Goal: Transaction & Acquisition: Purchase product/service

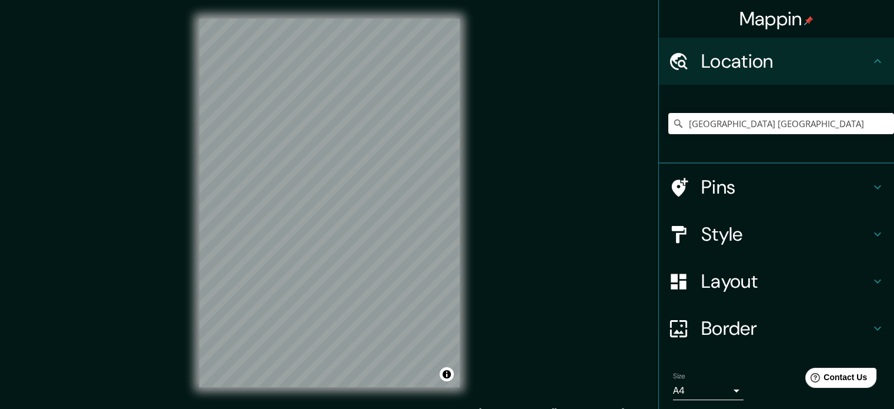
click at [762, 122] on input "[GEOGRAPHIC_DATA] [GEOGRAPHIC_DATA]" at bounding box center [781, 123] width 226 height 21
drag, startPoint x: 767, startPoint y: 123, endPoint x: 617, endPoint y: 125, distance: 149.3
click at [617, 125] on div "Mappin Location [GEOGRAPHIC_DATA] [GEOGRAPHIC_DATA] Pins Style Layout Border Ch…" at bounding box center [447, 212] width 894 height 424
click at [857, 52] on h4 "Location" at bounding box center [785, 61] width 169 height 24
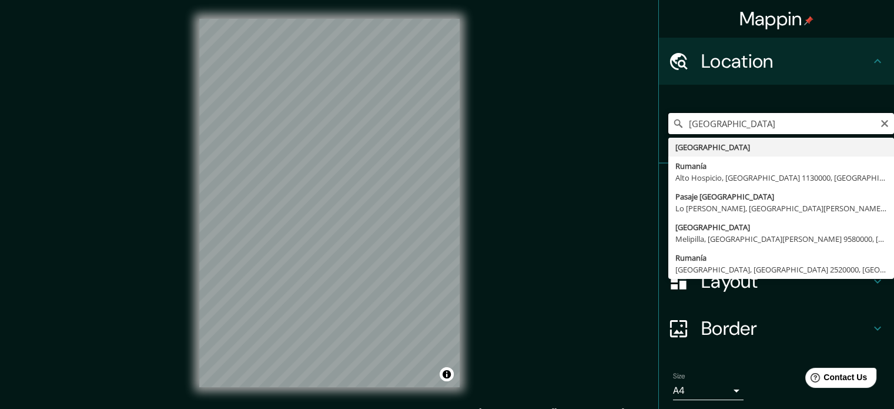
click at [729, 132] on input "[GEOGRAPHIC_DATA]" at bounding box center [781, 123] width 226 height 21
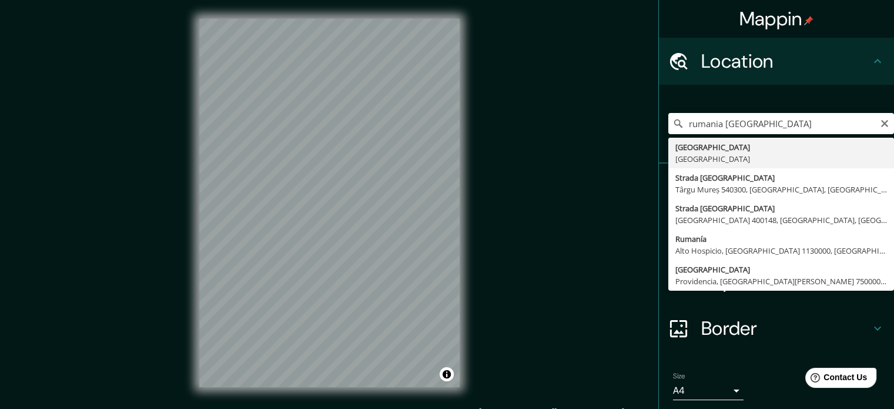
type input "[GEOGRAPHIC_DATA], [GEOGRAPHIC_DATA]"
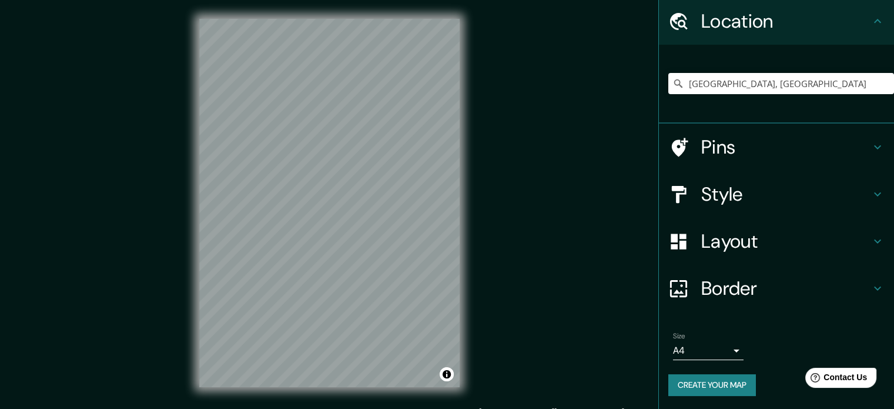
click at [871, 144] on icon at bounding box center [878, 147] width 14 height 14
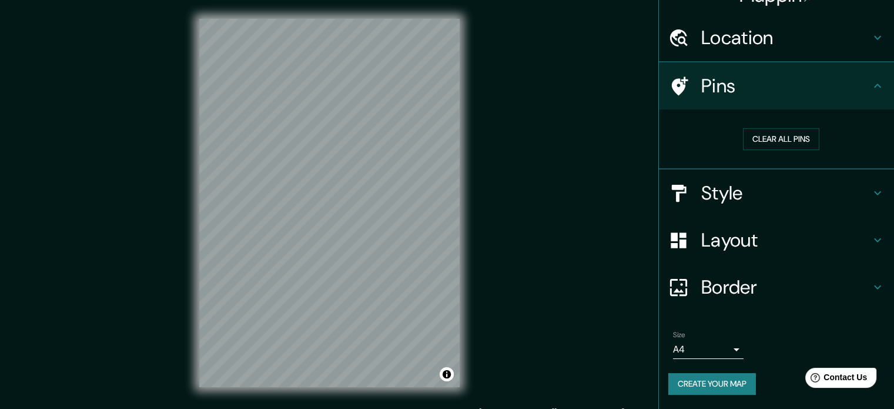
scroll to position [22, 0]
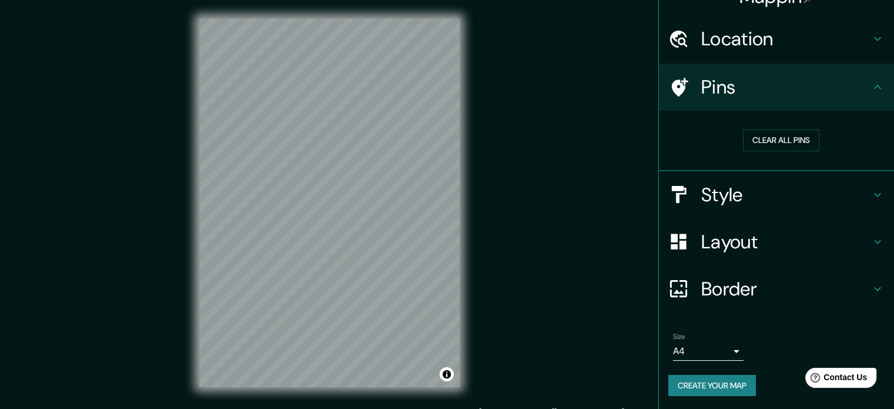
click at [872, 95] on div "Pins" at bounding box center [776, 86] width 235 height 47
click at [861, 188] on h4 "Style" at bounding box center [785, 195] width 169 height 24
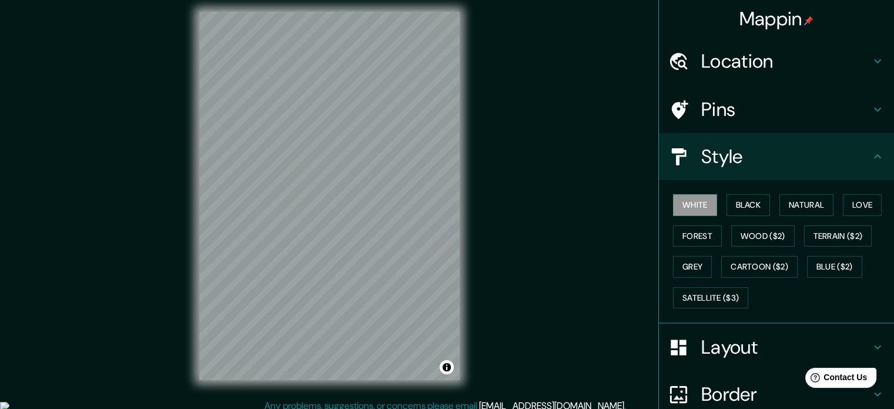
scroll to position [0, 0]
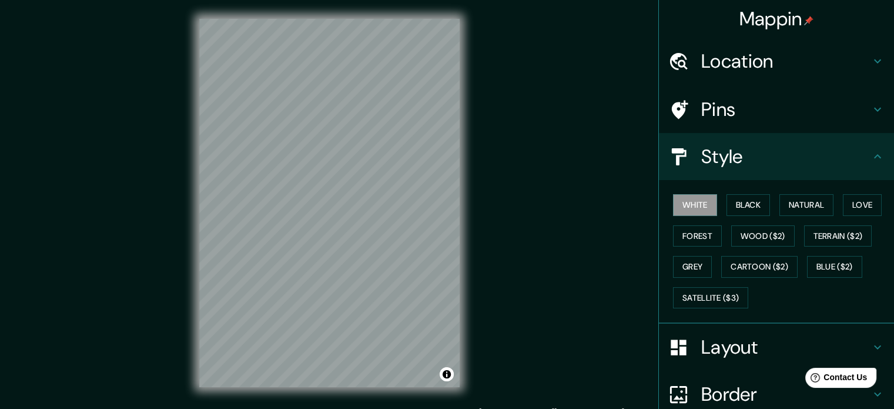
click at [851, 58] on h4 "Location" at bounding box center [785, 61] width 169 height 24
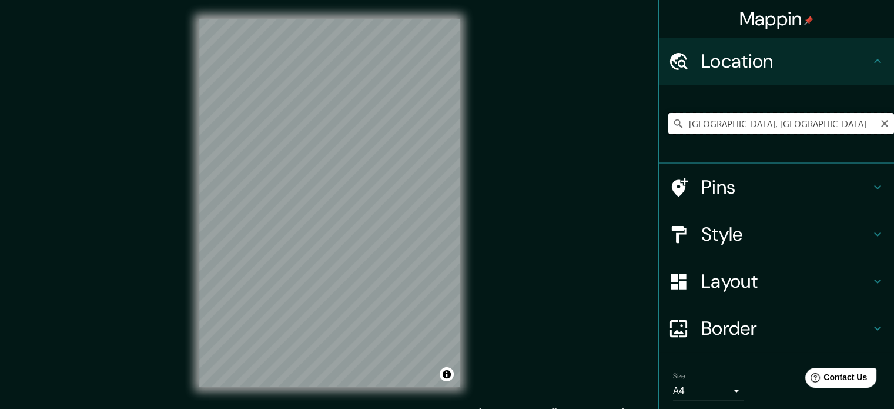
click at [776, 126] on input "[GEOGRAPHIC_DATA], [GEOGRAPHIC_DATA]" at bounding box center [781, 123] width 226 height 21
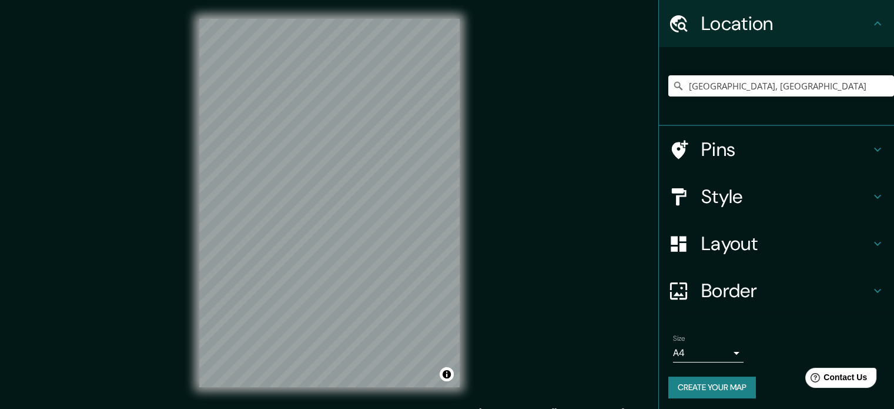
scroll to position [40, 0]
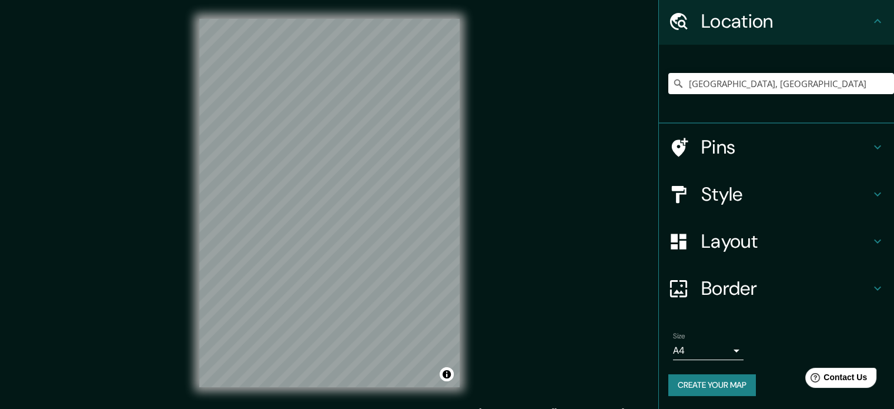
click at [718, 345] on body "Mappin Location [GEOGRAPHIC_DATA], [GEOGRAPHIC_DATA] Pins Style Layout Border C…" at bounding box center [447, 204] width 894 height 409
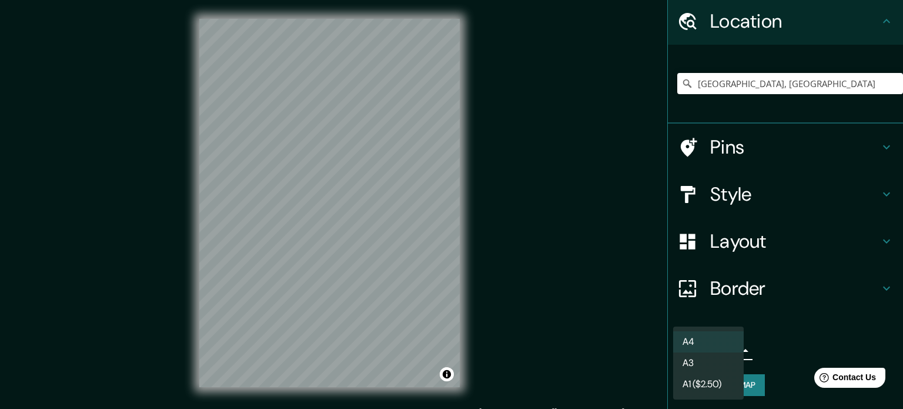
click at [724, 364] on li "A3" at bounding box center [708, 362] width 71 height 21
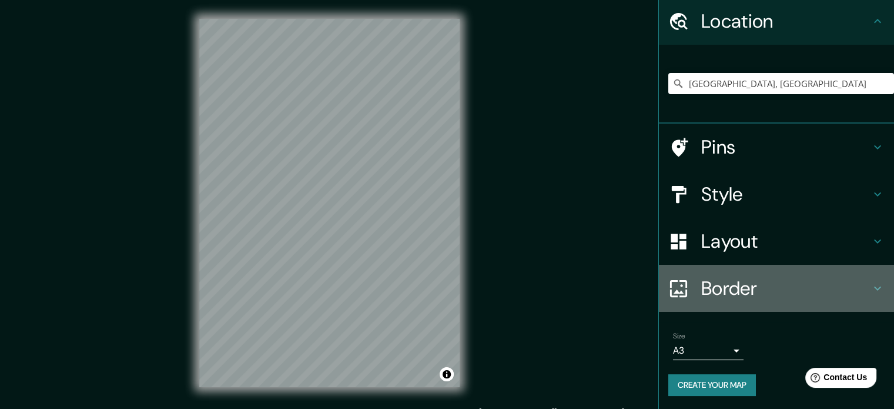
click at [834, 291] on h4 "Border" at bounding box center [785, 288] width 169 height 24
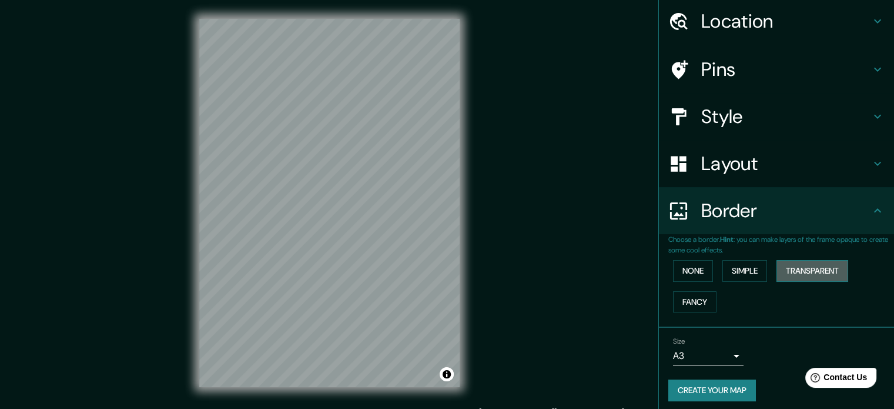
click at [795, 267] on button "Transparent" at bounding box center [813, 271] width 72 height 22
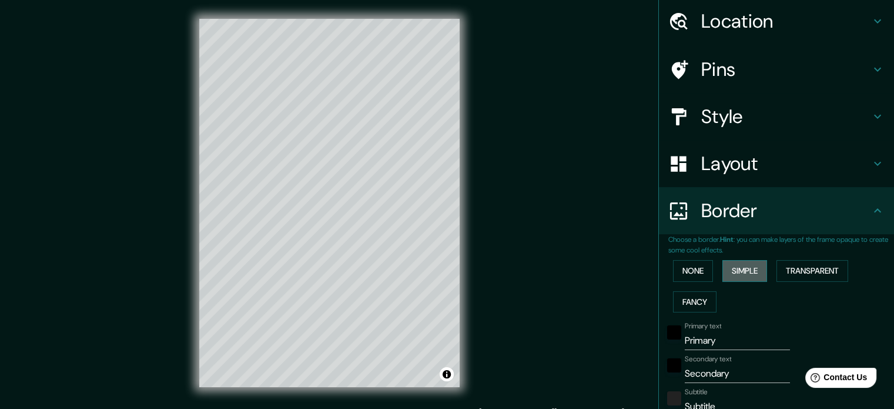
click at [750, 269] on button "Simple" at bounding box center [745, 271] width 45 height 22
click at [694, 298] on button "Fancy" at bounding box center [695, 302] width 44 height 22
click at [692, 275] on button "None" at bounding box center [693, 271] width 40 height 22
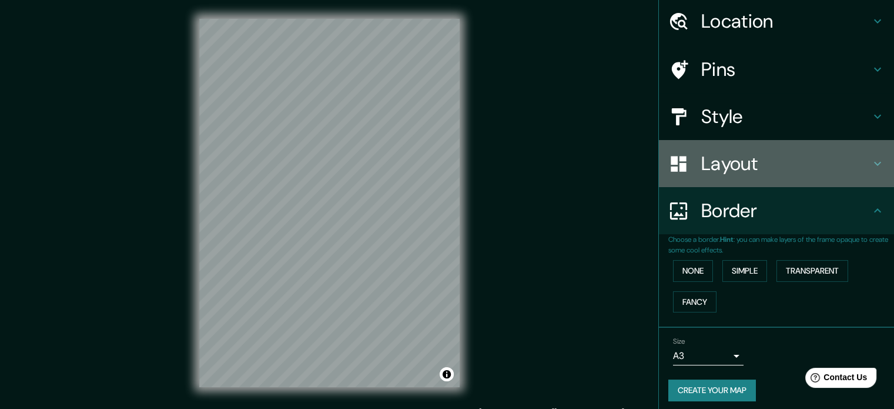
click at [775, 157] on h4 "Layout" at bounding box center [785, 164] width 169 height 24
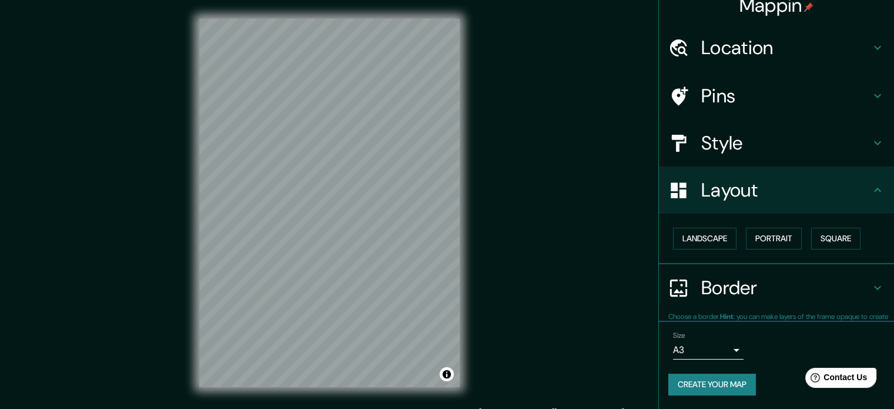
scroll to position [13, 0]
click at [715, 238] on button "Landscape" at bounding box center [704, 239] width 63 height 22
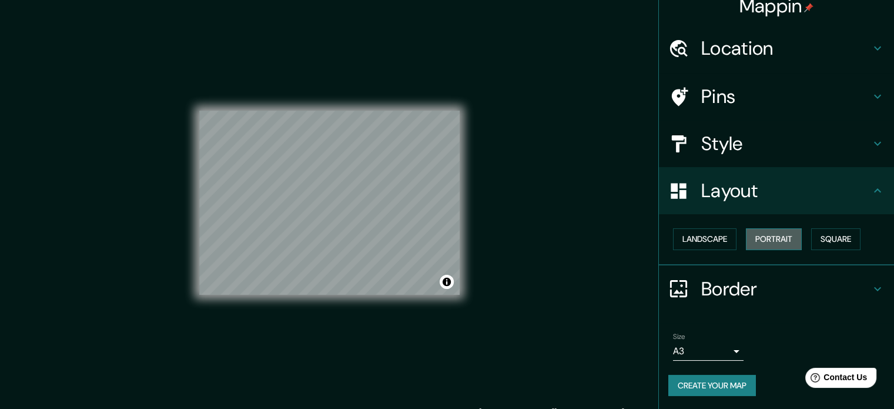
click at [767, 238] on button "Portrait" at bounding box center [774, 239] width 56 height 22
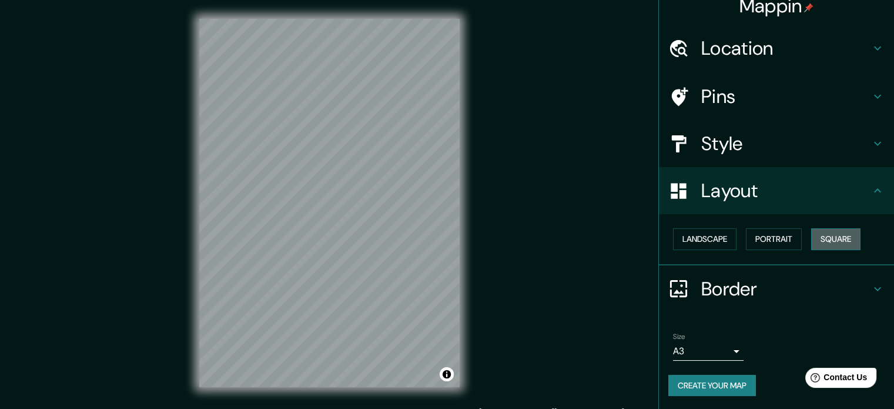
click at [825, 237] on button "Square" at bounding box center [835, 239] width 49 height 22
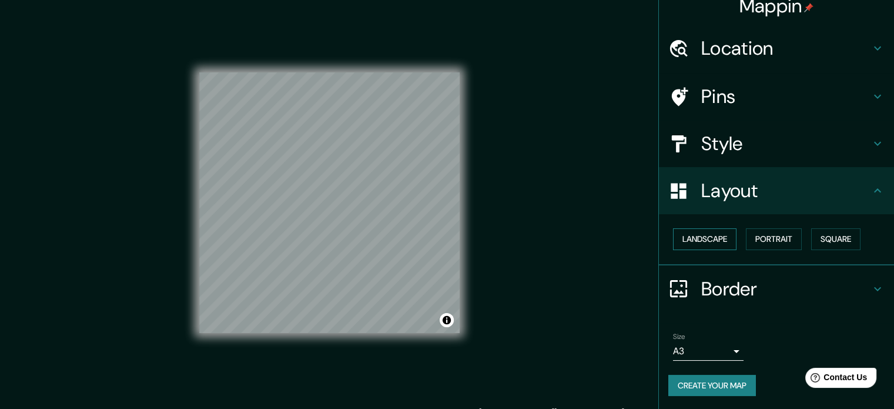
click at [715, 237] on button "Landscape" at bounding box center [704, 239] width 63 height 22
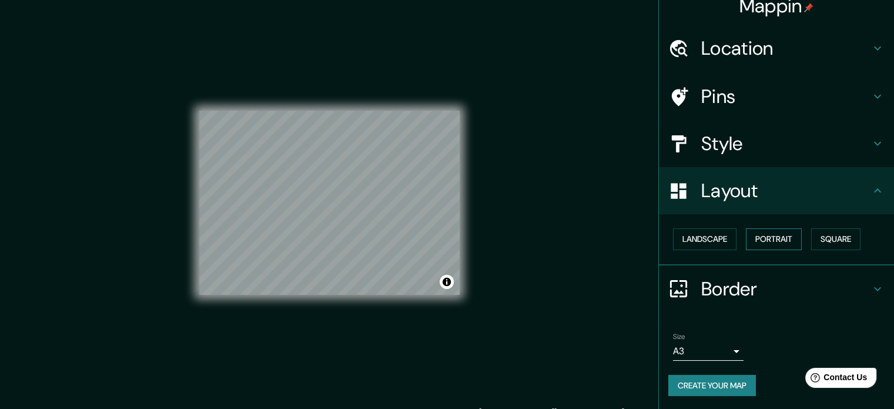
click at [780, 237] on button "Portrait" at bounding box center [774, 239] width 56 height 22
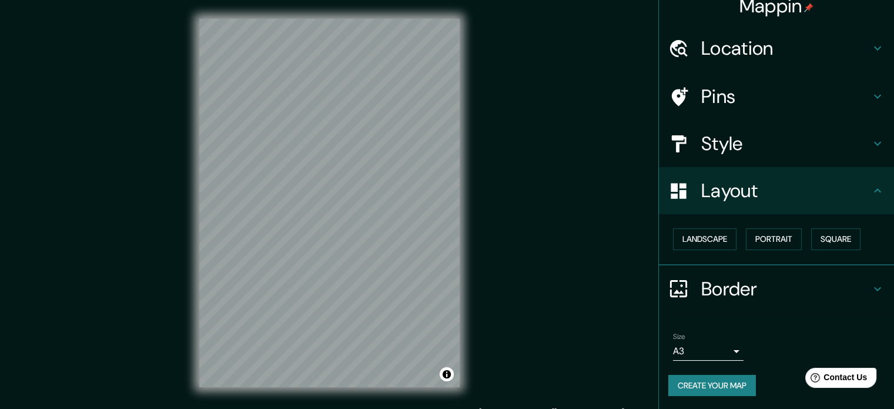
click at [812, 148] on h4 "Style" at bounding box center [785, 144] width 169 height 24
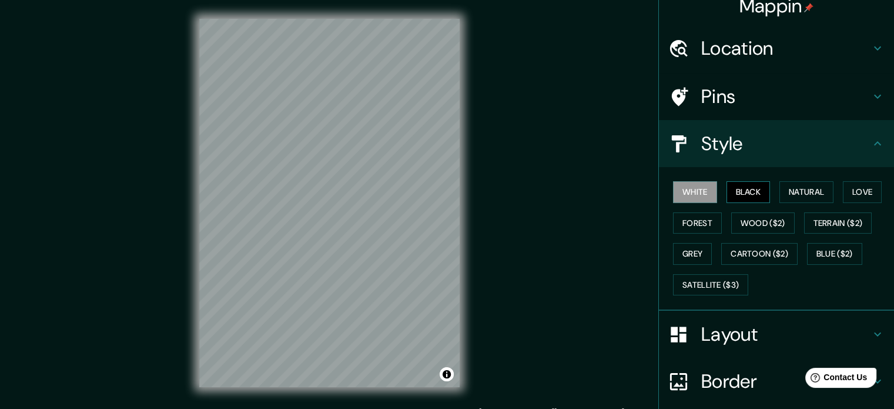
click at [742, 188] on button "Black" at bounding box center [749, 192] width 44 height 22
click at [806, 187] on button "Natural" at bounding box center [807, 192] width 54 height 22
click at [849, 195] on button "Love" at bounding box center [862, 192] width 39 height 22
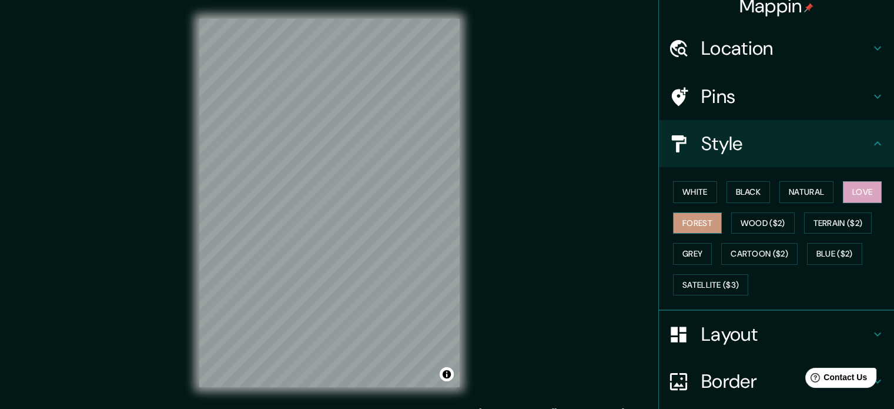
click at [691, 217] on button "Forest" at bounding box center [697, 223] width 49 height 22
click at [754, 222] on button "Wood ($2)" at bounding box center [762, 223] width 63 height 22
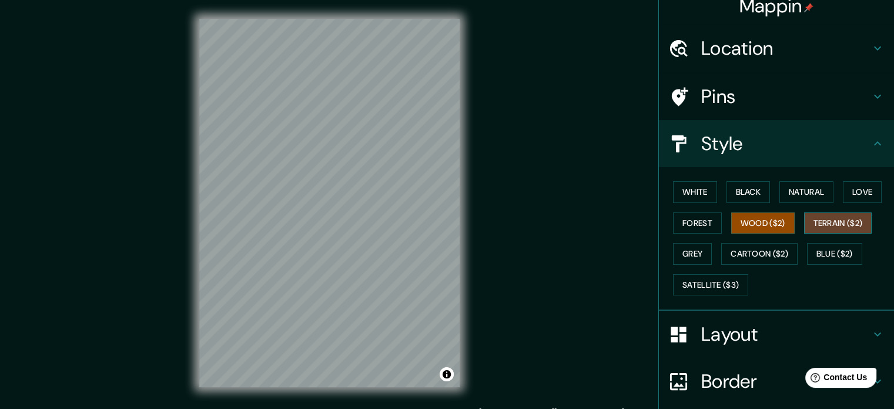
click at [833, 219] on button "Terrain ($2)" at bounding box center [838, 223] width 68 height 22
click at [691, 248] on button "Grey" at bounding box center [692, 254] width 39 height 22
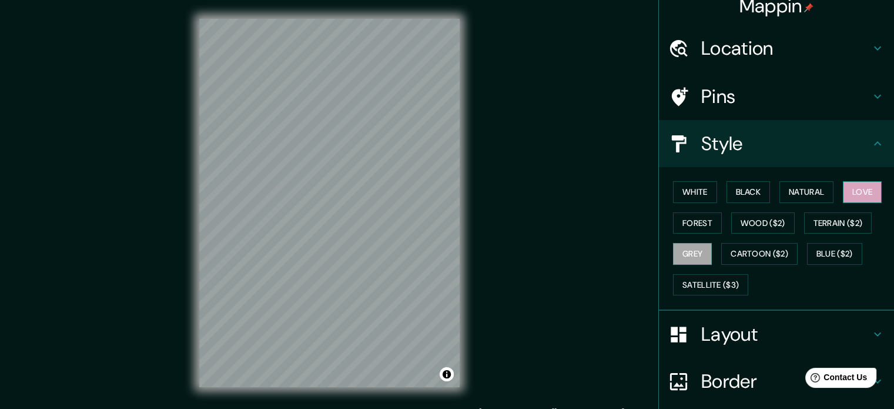
click at [860, 190] on button "Love" at bounding box center [862, 192] width 39 height 22
click at [818, 193] on button "Natural" at bounding box center [807, 192] width 54 height 22
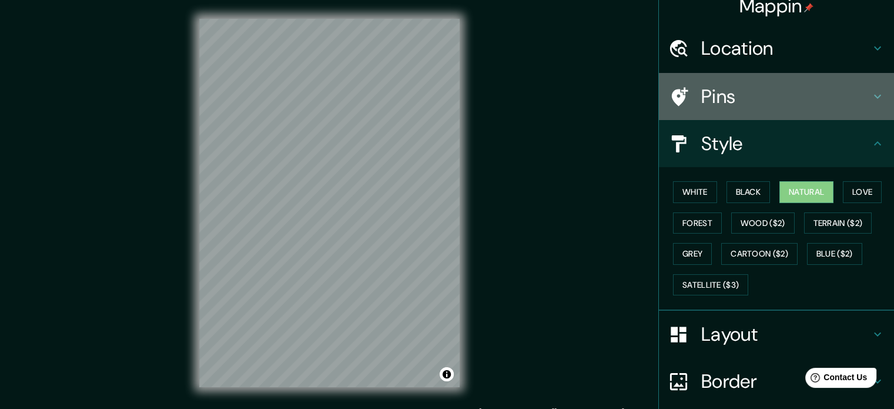
click at [776, 104] on h4 "Pins" at bounding box center [785, 97] width 169 height 24
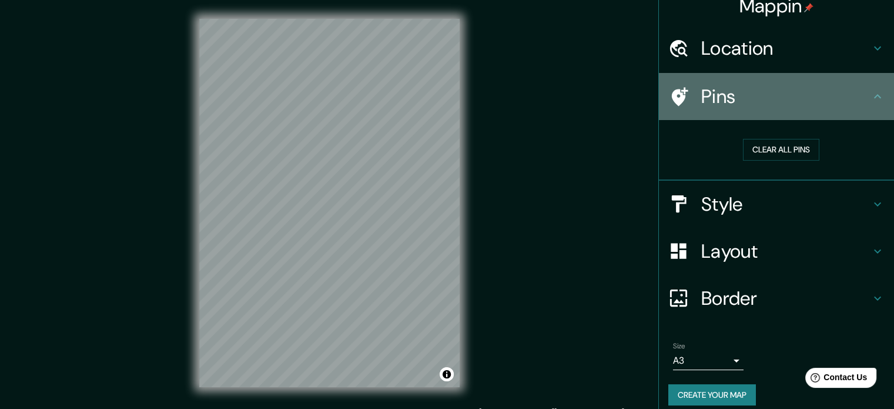
click at [800, 99] on h4 "Pins" at bounding box center [785, 97] width 169 height 24
